Goal: Task Accomplishment & Management: Use online tool/utility

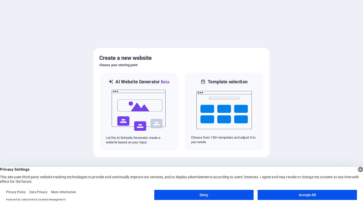
click at [301, 195] on button "Accept All" at bounding box center [307, 195] width 99 height 10
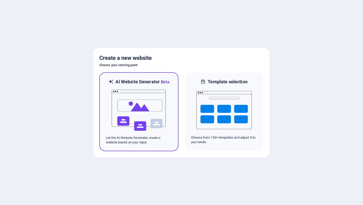
click at [157, 108] on img at bounding box center [138, 110] width 55 height 50
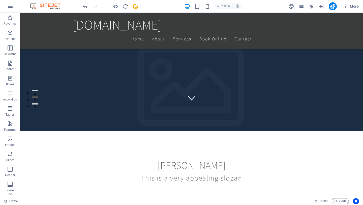
scroll to position [96, 0]
